Goal: Task Accomplishment & Management: Complete application form

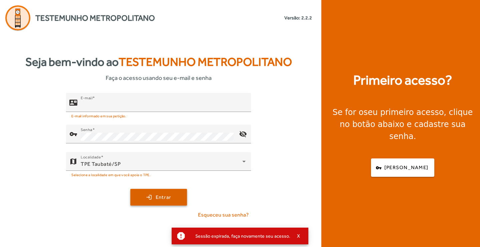
type input "**********"
click at [149, 196] on span "submit" at bounding box center [158, 197] width 55 height 16
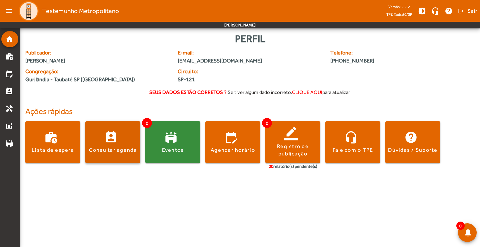
click at [108, 144] on span at bounding box center [112, 142] width 55 height 16
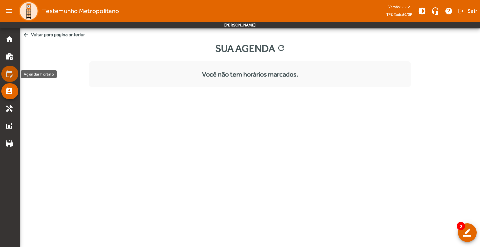
click at [5, 77] on mat-icon "edit_calendar" at bounding box center [9, 74] width 8 height 8
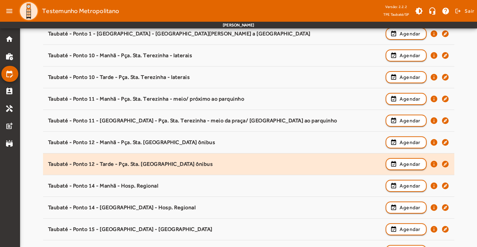
scroll to position [634, 0]
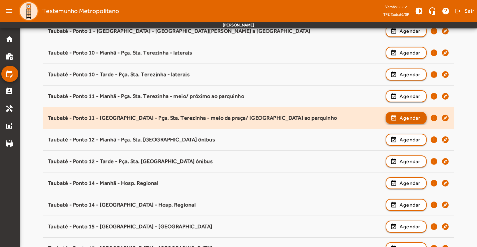
click at [413, 118] on span "Agendar" at bounding box center [410, 118] width 21 height 8
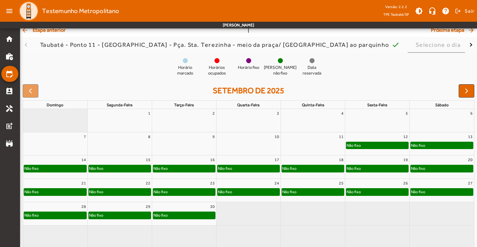
scroll to position [49, 0]
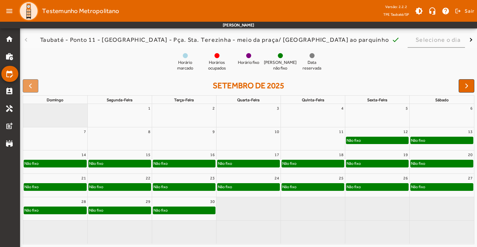
click at [361, 143] on div "Não fixo" at bounding box center [353, 140] width 15 height 7
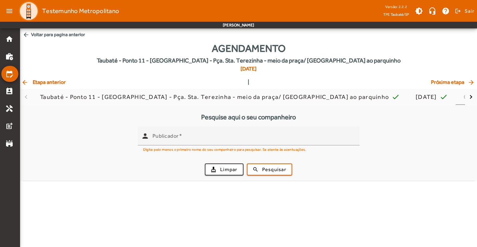
scroll to position [0, 0]
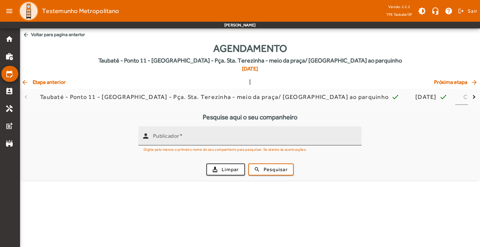
click at [268, 134] on input "Publicador" at bounding box center [254, 138] width 203 height 8
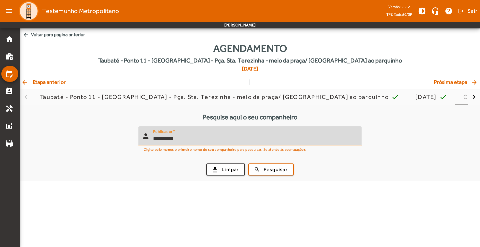
click at [249, 163] on button "search Pesquisar" at bounding box center [271, 169] width 45 height 12
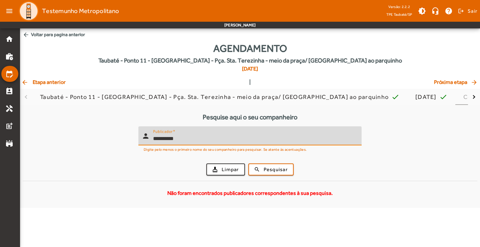
drag, startPoint x: 209, startPoint y: 140, endPoint x: 73, endPoint y: 142, distance: 135.8
click at [76, 144] on form "**********" at bounding box center [250, 153] width 455 height 54
type input "*****"
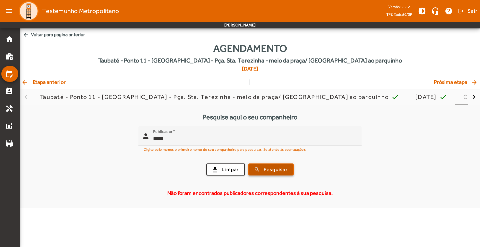
click at [260, 168] on span "submit" at bounding box center [271, 169] width 44 height 16
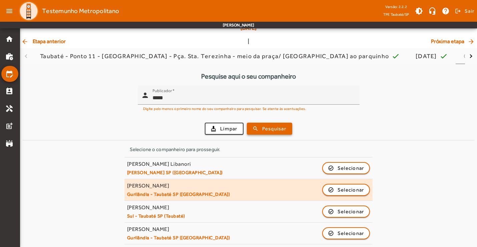
scroll to position [86, 0]
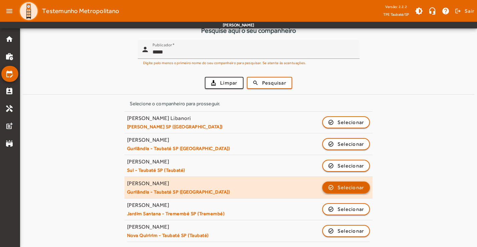
click at [341, 187] on span "Selecionar" at bounding box center [351, 187] width 27 height 8
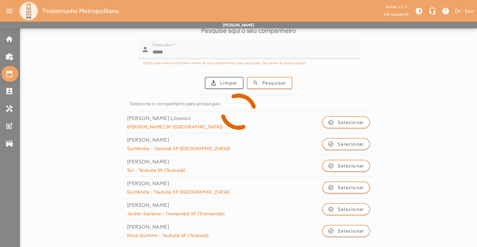
scroll to position [0, 0]
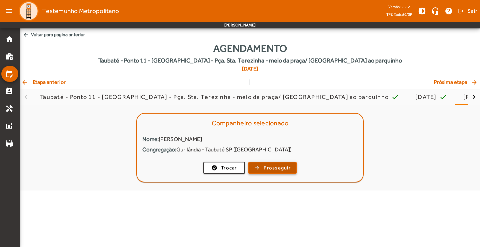
click at [280, 163] on span "button" at bounding box center [272, 167] width 47 height 16
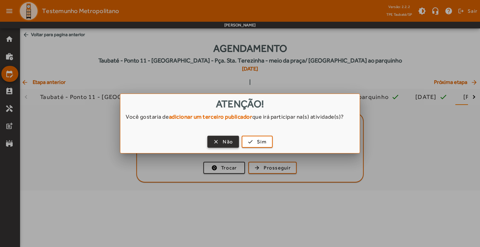
click at [233, 141] on span "button" at bounding box center [223, 141] width 30 height 16
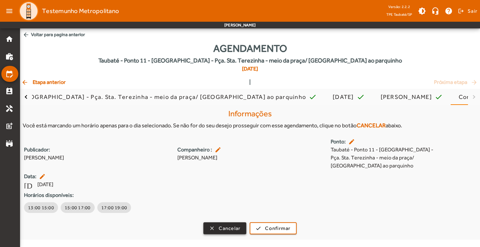
click at [221, 231] on span "Cancelar" at bounding box center [230, 228] width 22 height 8
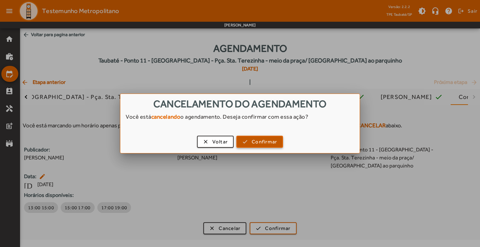
click at [260, 140] on span "Confirmar" at bounding box center [264, 142] width 25 height 8
